Goal: Task Accomplishment & Management: Manage account settings

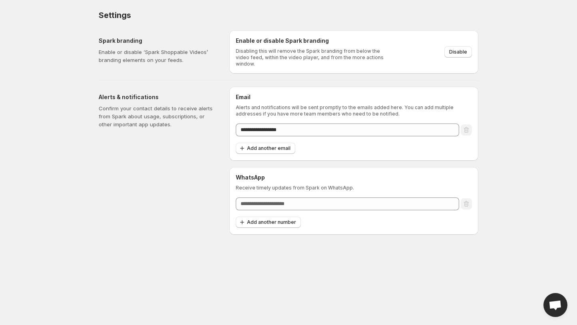
click at [189, 175] on div "Alerts & notifications Confirm your contact details to receive alerts from Spar…" at bounding box center [161, 161] width 124 height 148
